Goal: Information Seeking & Learning: Check status

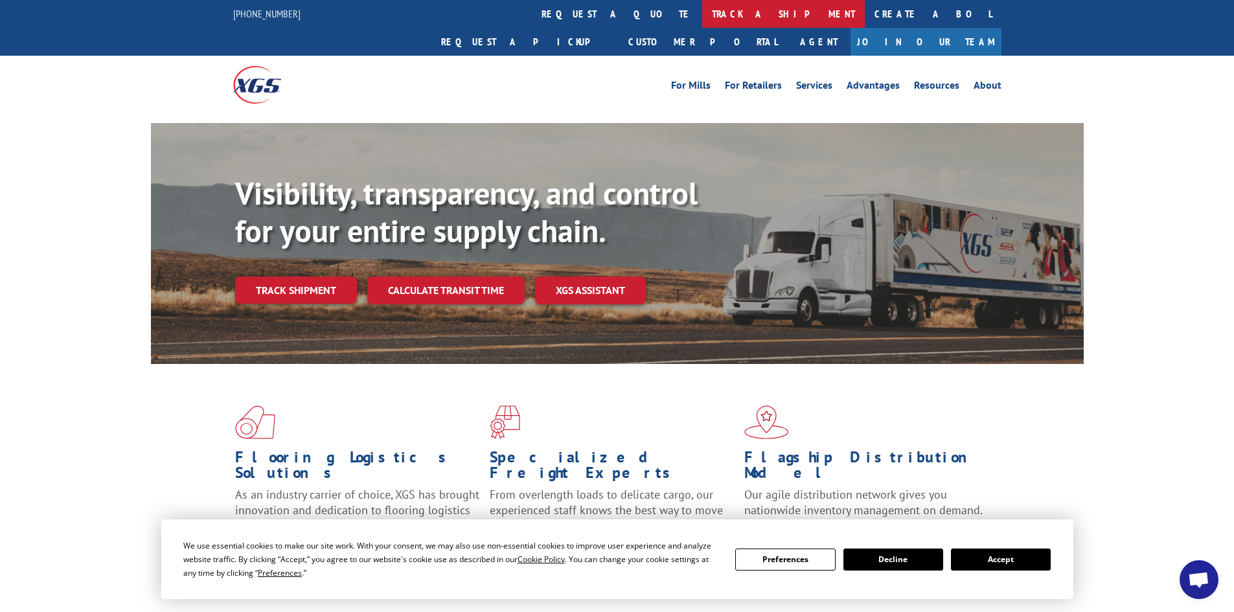
click at [702, 17] on link "track a shipment" at bounding box center [783, 14] width 163 height 28
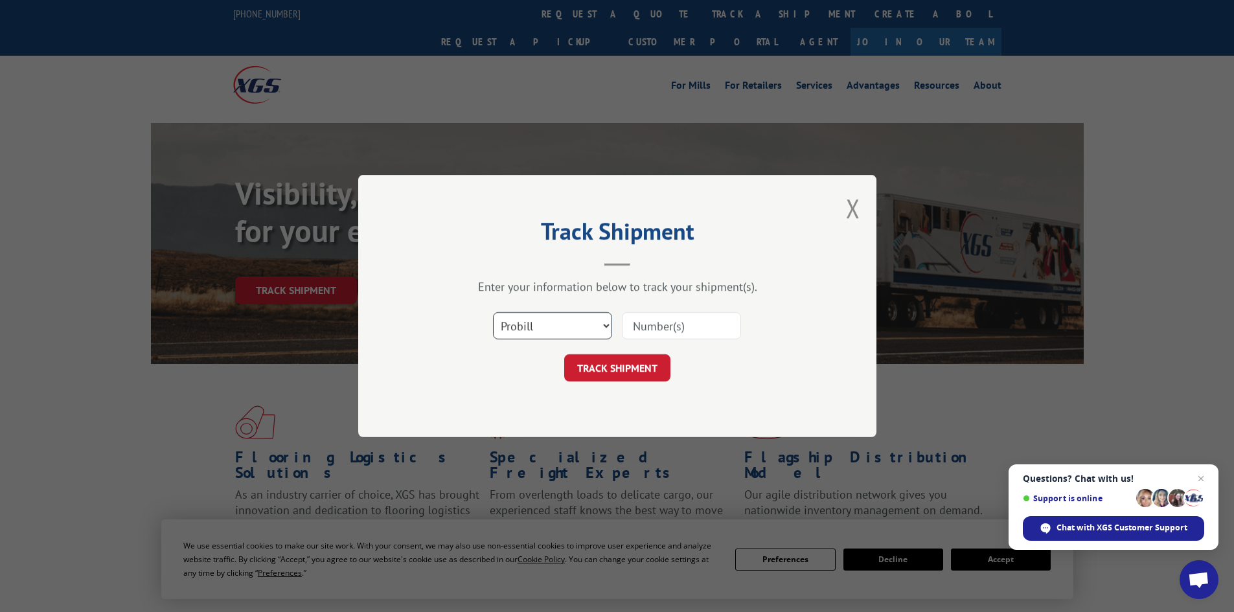
click at [585, 325] on select "Select category... Probill BOL PO" at bounding box center [552, 325] width 119 height 27
select select "bol"
click at [493, 312] on select "Select category... Probill BOL PO" at bounding box center [552, 325] width 119 height 27
click at [667, 332] on input at bounding box center [681, 325] width 119 height 27
type input "7078890"
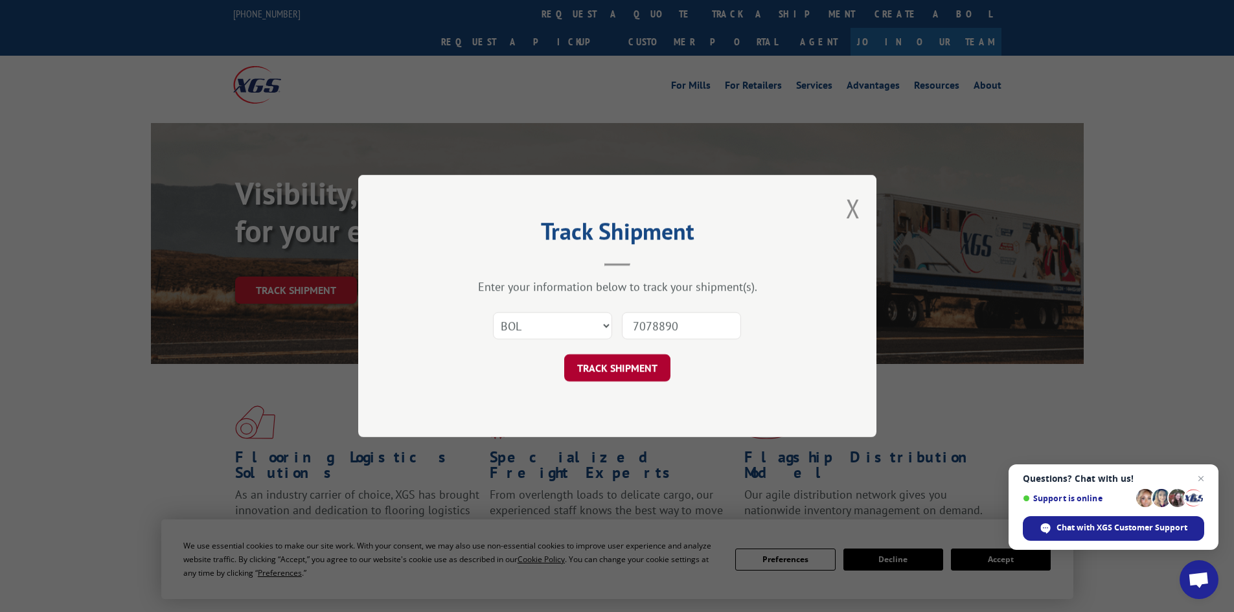
click at [653, 370] on button "TRACK SHIPMENT" at bounding box center [617, 367] width 106 height 27
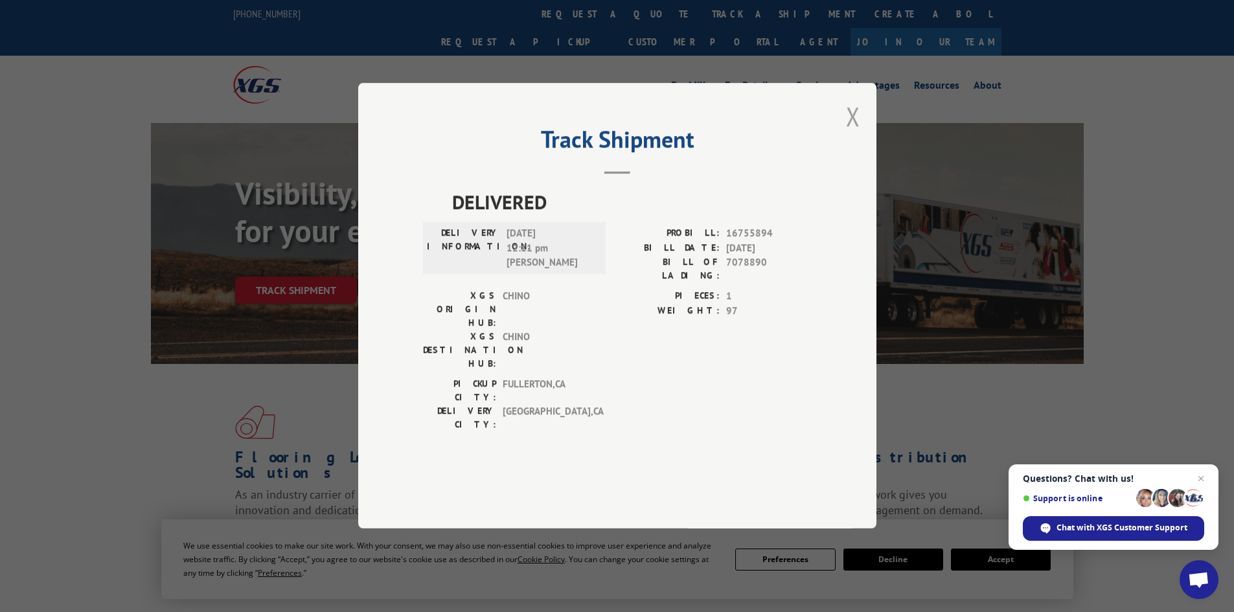
click at [852, 133] on button "Close modal" at bounding box center [853, 116] width 14 height 34
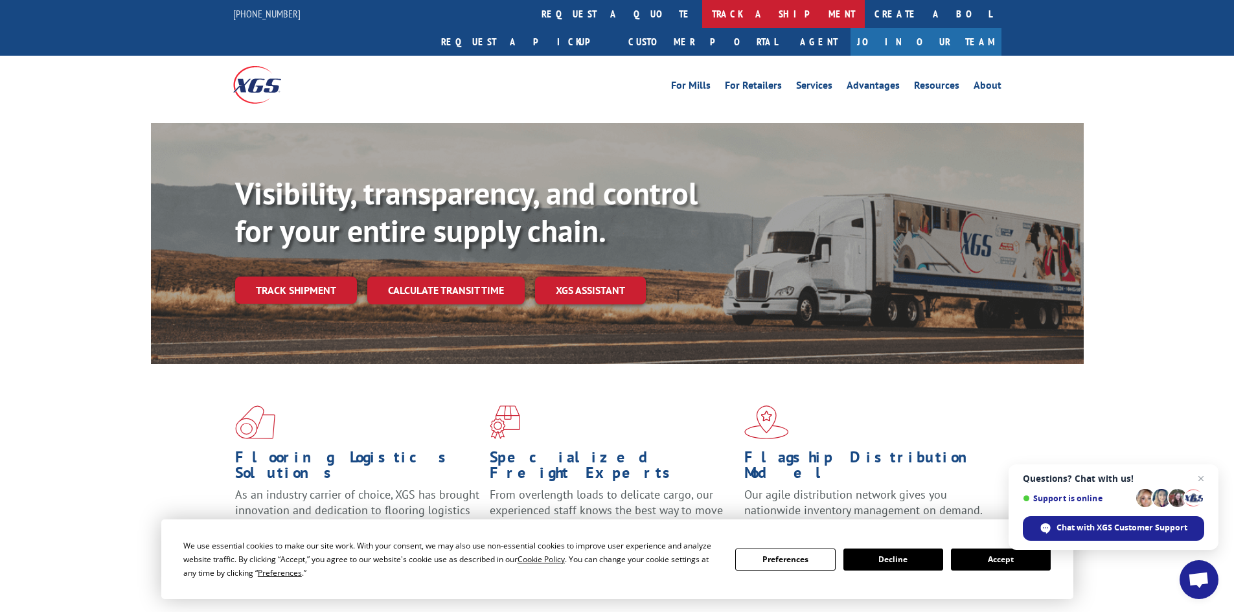
click at [702, 10] on link "track a shipment" at bounding box center [783, 14] width 163 height 28
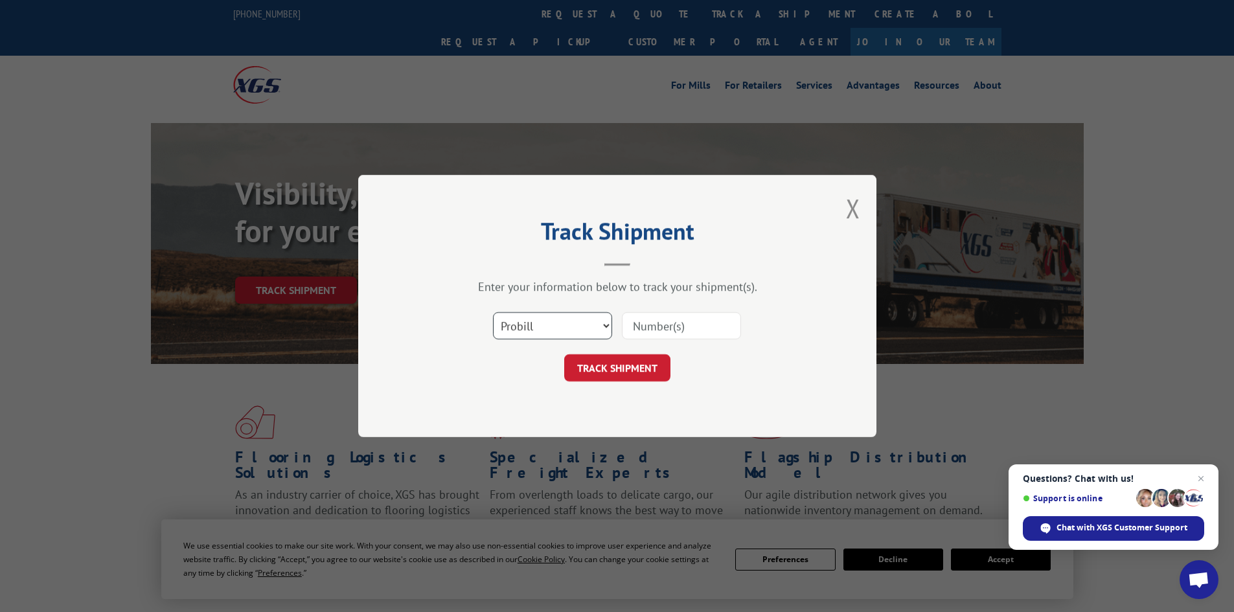
click at [564, 323] on select "Select category... Probill BOL PO" at bounding box center [552, 325] width 119 height 27
select select "po"
click at [493, 312] on select "Select category... Probill BOL PO" at bounding box center [552, 325] width 119 height 27
click at [639, 332] on input at bounding box center [681, 325] width 119 height 27
type input "48549444"
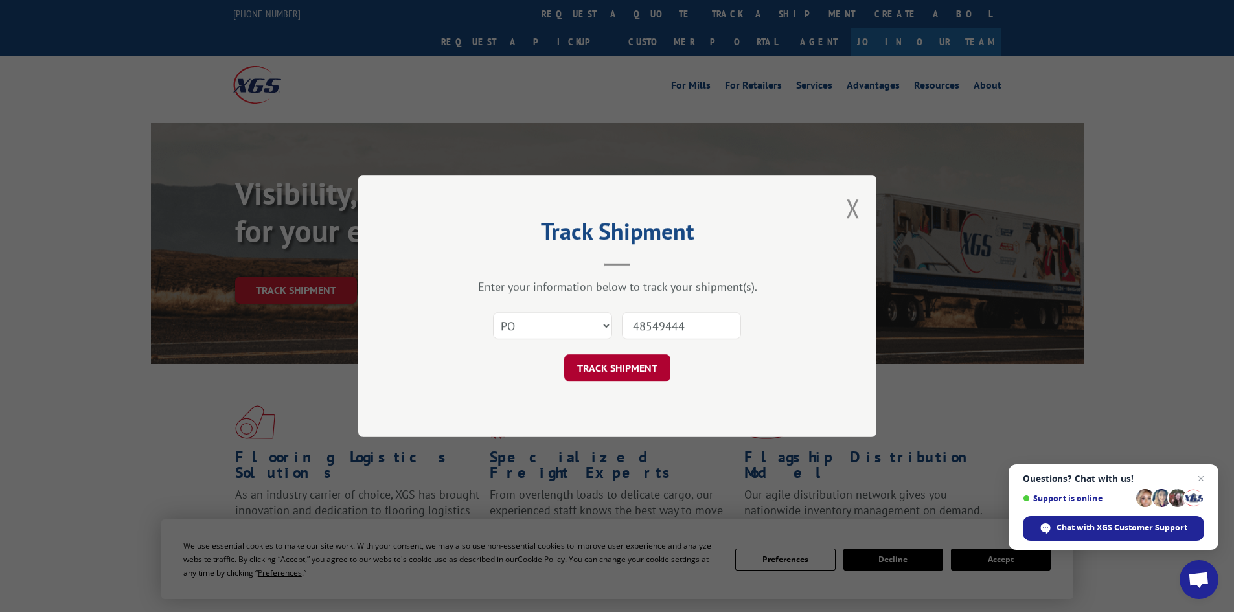
click at [630, 365] on button "TRACK SHIPMENT" at bounding box center [617, 367] width 106 height 27
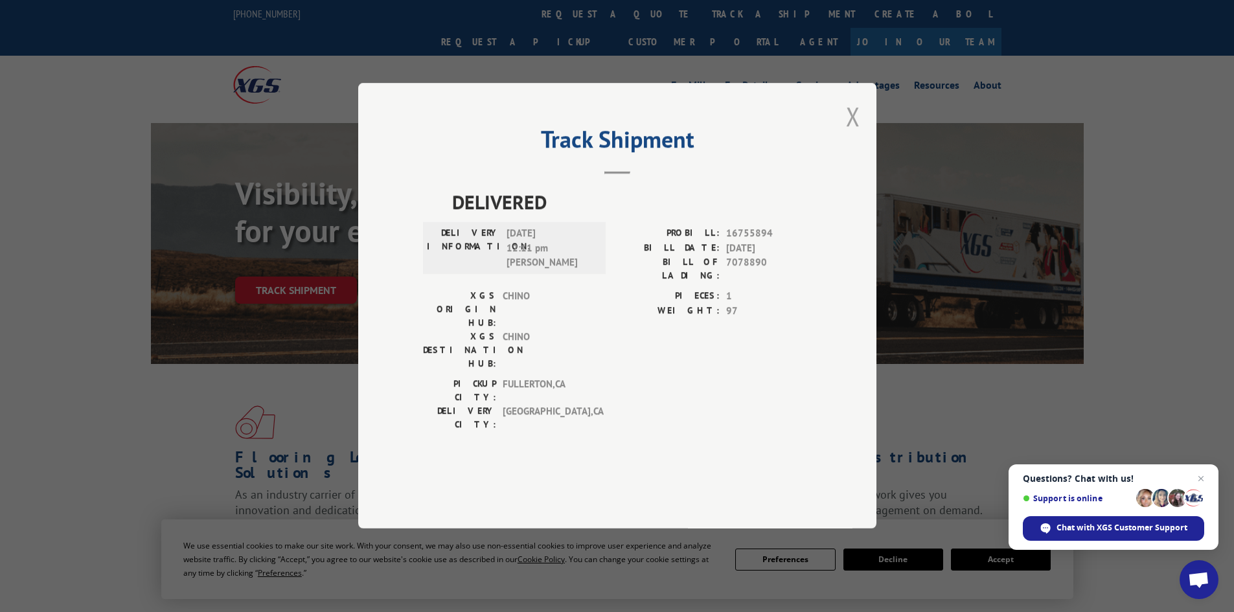
click at [852, 133] on button "Close modal" at bounding box center [853, 116] width 14 height 34
